Goal: Transaction & Acquisition: Subscribe to service/newsletter

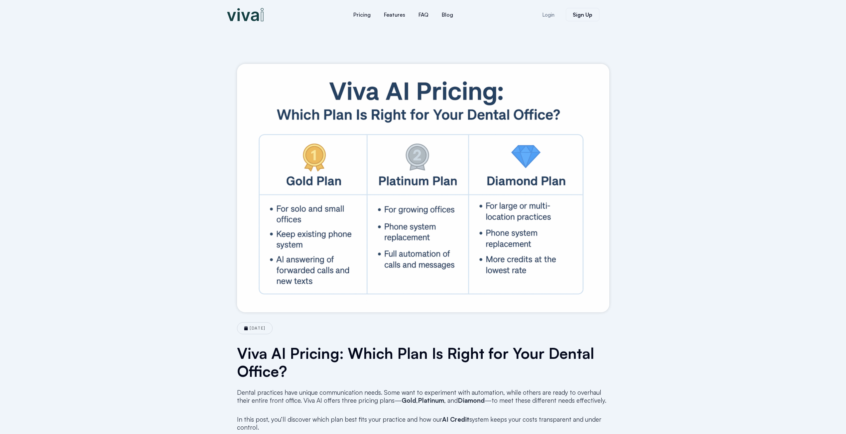
click at [257, 16] on img at bounding box center [245, 14] width 37 height 13
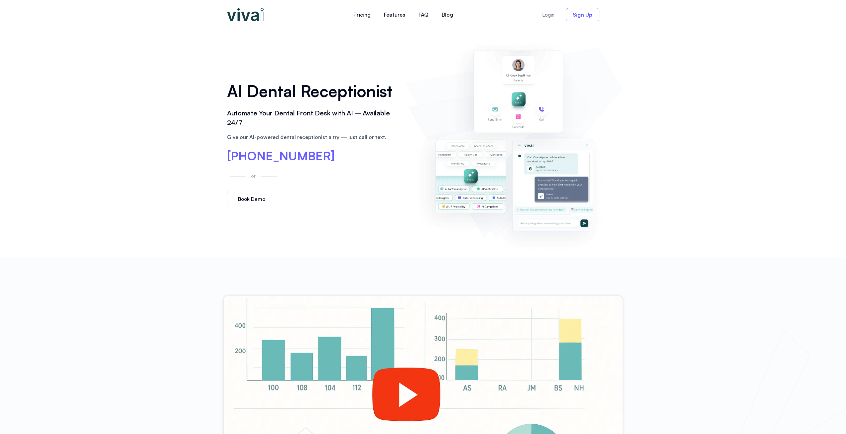
click at [581, 17] on span "Sign Up" at bounding box center [583, 14] width 20 height 5
